Goal: Task Accomplishment & Management: Use online tool/utility

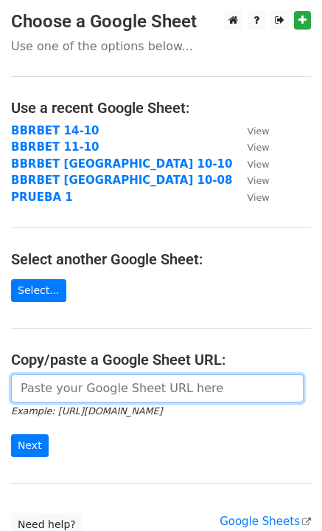
click at [56, 390] on input "url" at bounding box center [157, 388] width 293 height 28
paste input "[URL][DOMAIN_NAME]"
type input "https://docs.google.com/spreadsheets/d/15UNpFj2jYJaL1VvHX8L7X71nbNfZJ5-dOd2PDm_…"
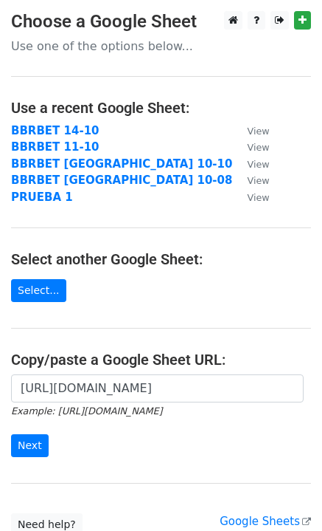
scroll to position [0, 0]
click at [24, 446] on input "Next" at bounding box center [30, 445] width 38 height 23
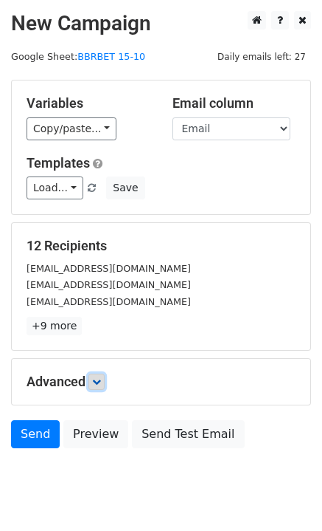
click at [100, 384] on icon at bounding box center [96, 381] width 9 height 9
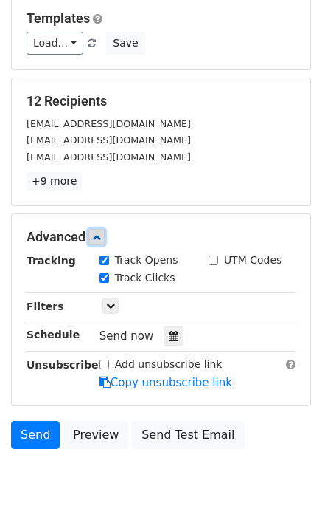
scroll to position [148, 0]
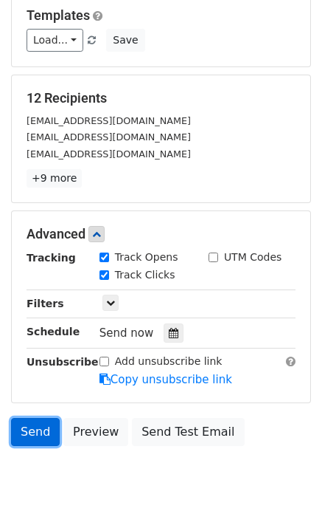
click at [30, 421] on link "Send" at bounding box center [35, 432] width 49 height 28
